Goal: Navigation & Orientation: Find specific page/section

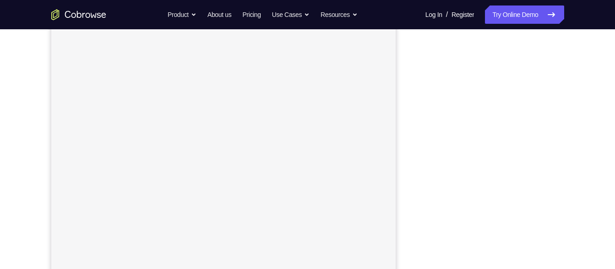
scroll to position [151, 0]
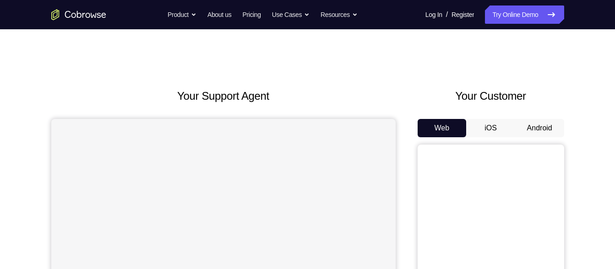
click at [544, 124] on button "Android" at bounding box center [539, 128] width 49 height 18
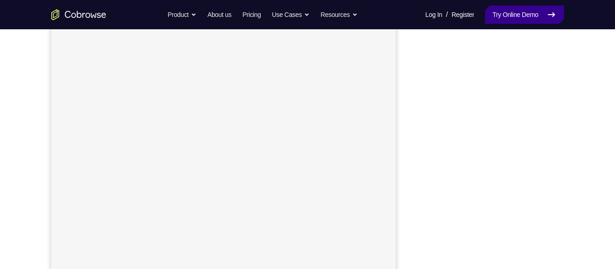
scroll to position [148, 0]
